Goal: Find specific page/section: Find specific page/section

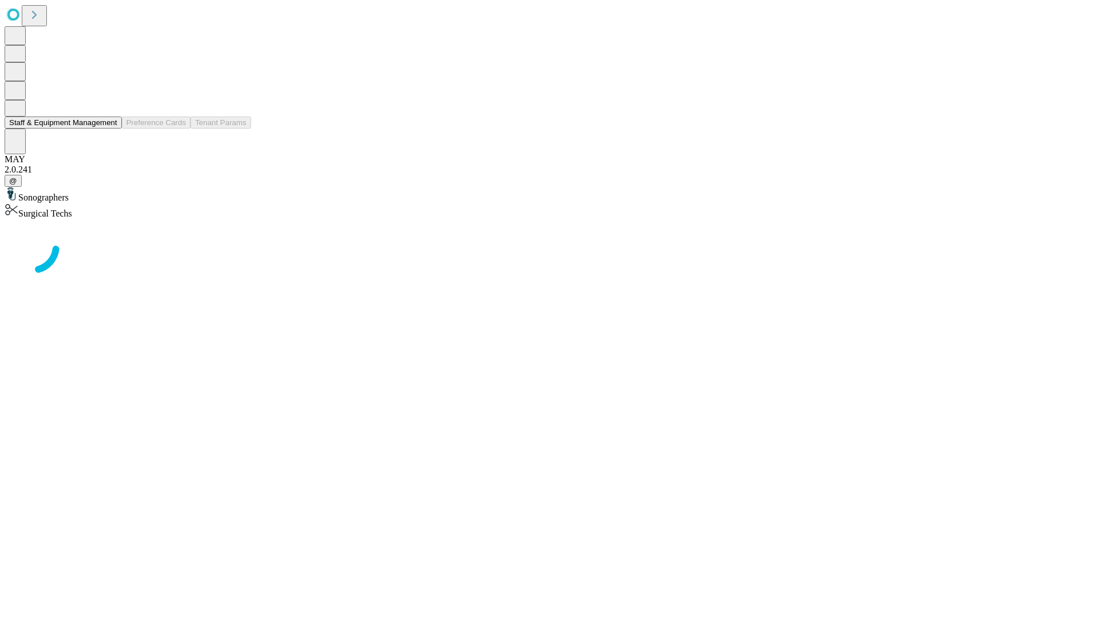
click at [109, 129] on button "Staff & Equipment Management" at bounding box center [63, 123] width 117 height 12
